Goal: Find specific page/section: Find specific page/section

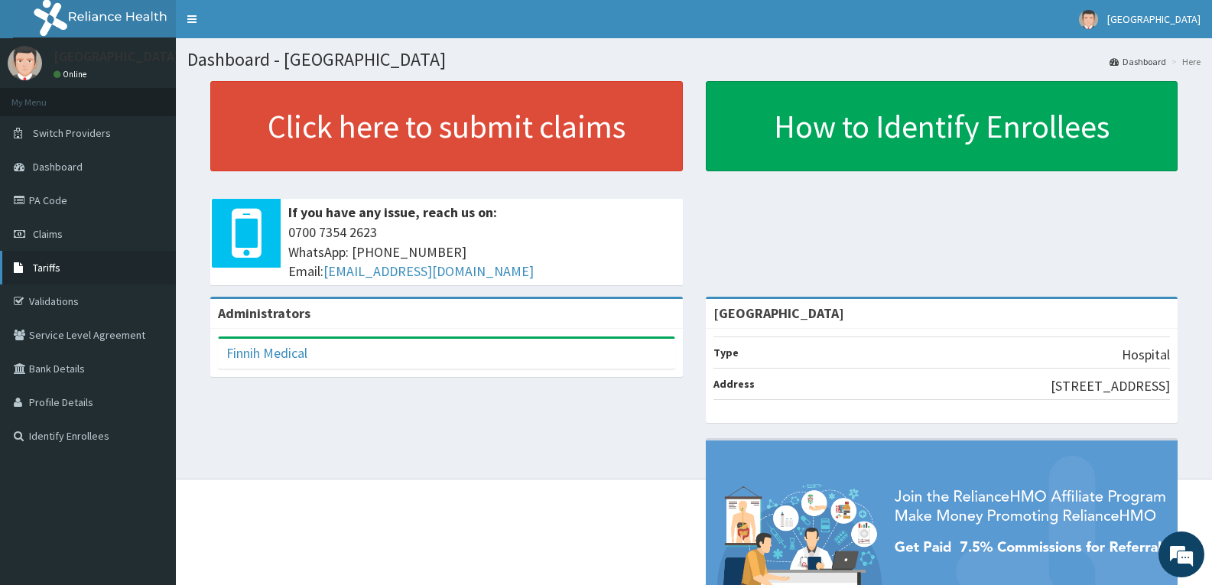
click at [84, 268] on link "Tariffs" at bounding box center [88, 268] width 176 height 34
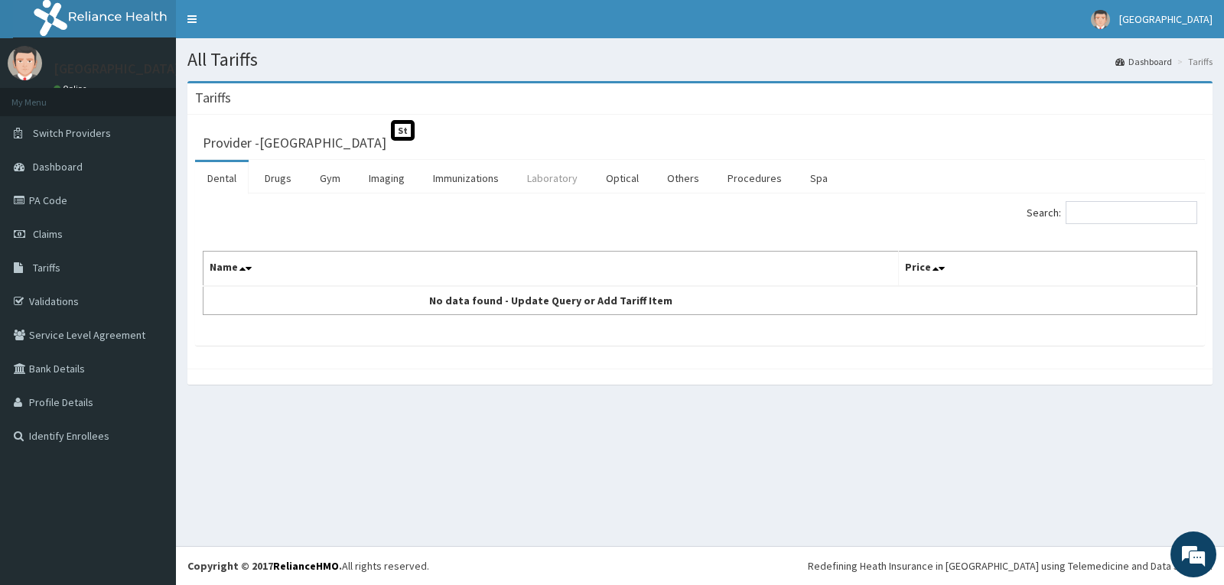
click at [562, 177] on link "Laboratory" at bounding box center [552, 178] width 75 height 32
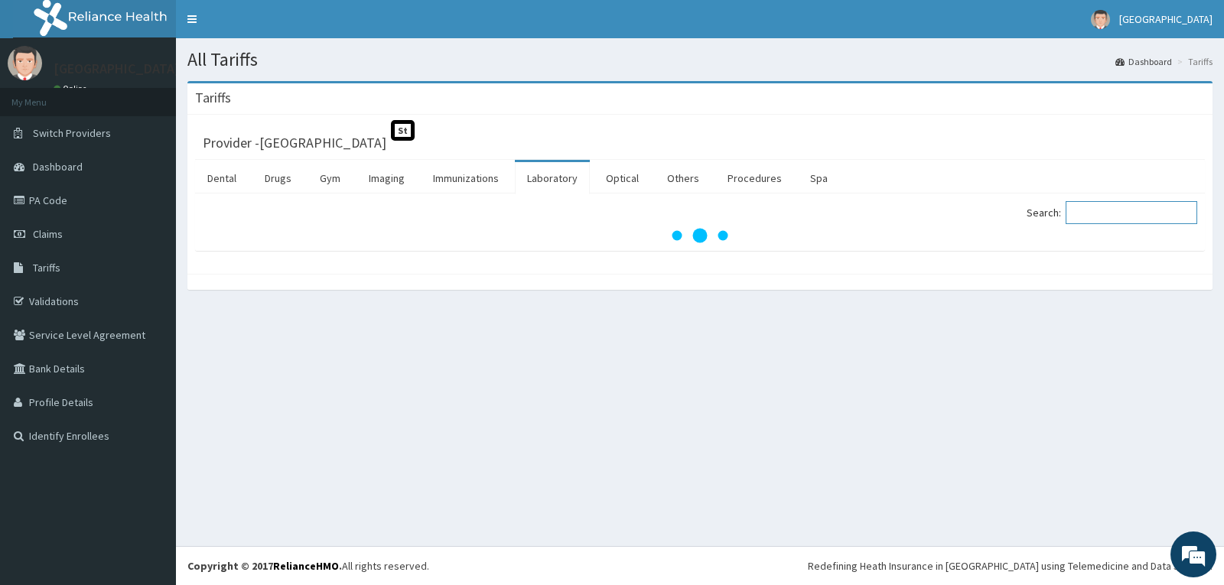
click at [1104, 225] on div "Search:" at bounding box center [954, 214] width 486 height 27
type input "spu"
